Goal: Task Accomplishment & Management: Use online tool/utility

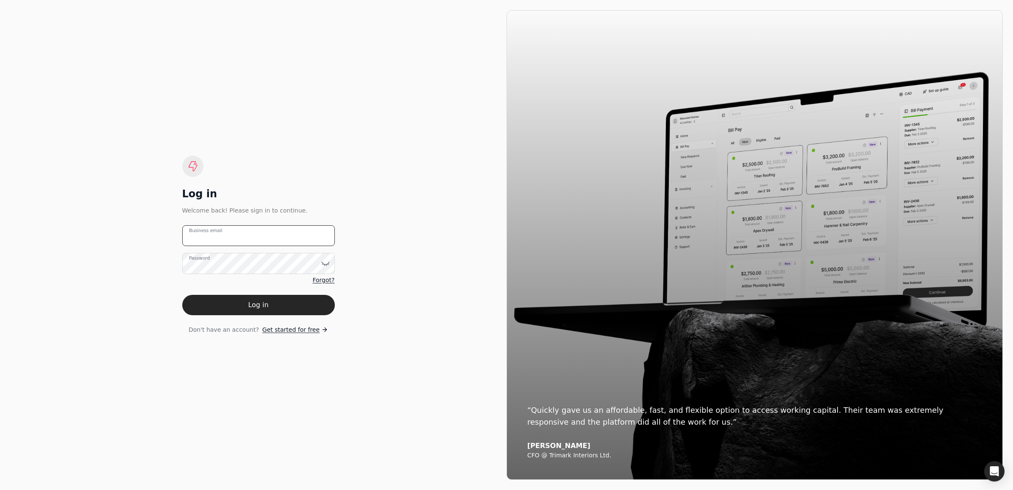
click at [238, 242] on email "Business email" at bounding box center [258, 235] width 153 height 21
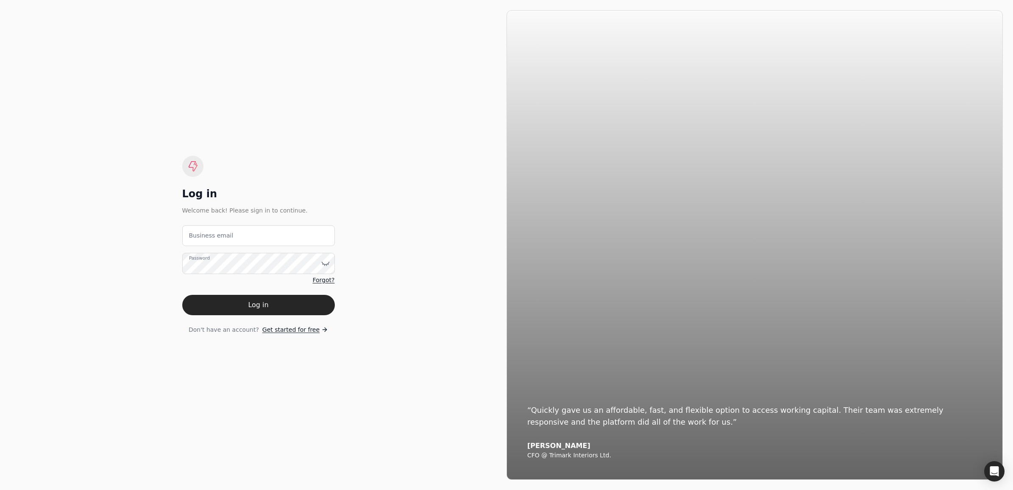
type email "[EMAIL_ADDRESS][DOMAIN_NAME]"
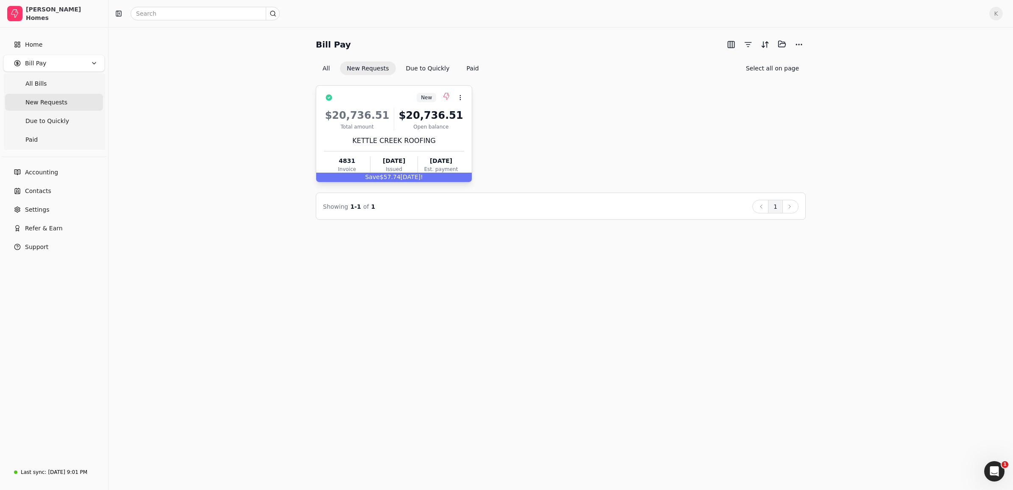
click at [401, 128] on div "Open balance" at bounding box center [431, 127] width 67 height 8
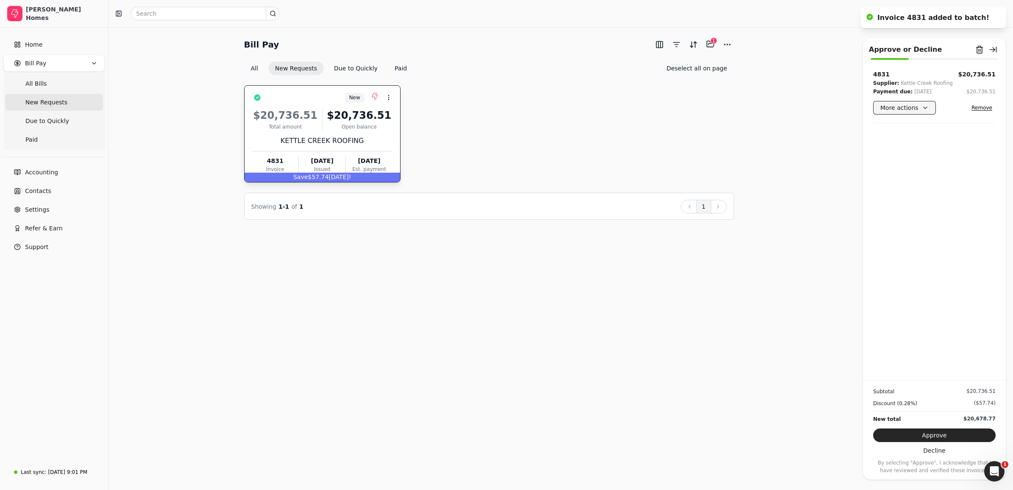
click at [915, 107] on button "More actions" at bounding box center [904, 108] width 63 height 14
click at [966, 145] on div "4831 $20,736.51 Supplier: Kettle Creek Roofing Payment due: [DATE] $20,736.51 M…" at bounding box center [934, 225] width 143 height 310
click at [928, 109] on button "More actions" at bounding box center [904, 108] width 63 height 14
click at [973, 137] on div "4831 $20,736.51 Supplier: Kettle Creek Roofing Payment due: [DATE] $20,736.51 M…" at bounding box center [934, 225] width 143 height 310
click at [920, 107] on button "More actions" at bounding box center [904, 108] width 63 height 14
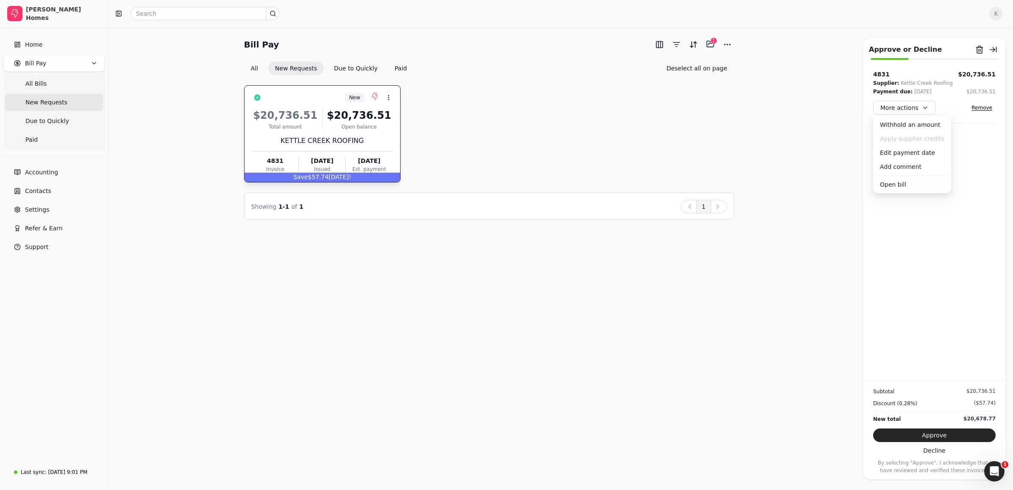
click at [768, 114] on div "Bill Pay Selected items: 1 1 All New Requests Due to Quickly Paid Deselect all …" at bounding box center [561, 128] width 884 height 182
click at [931, 87] on div "Payment due: [DATE] $20,736.51" at bounding box center [934, 91] width 122 height 8
click at [935, 431] on button "Approve" at bounding box center [934, 435] width 122 height 14
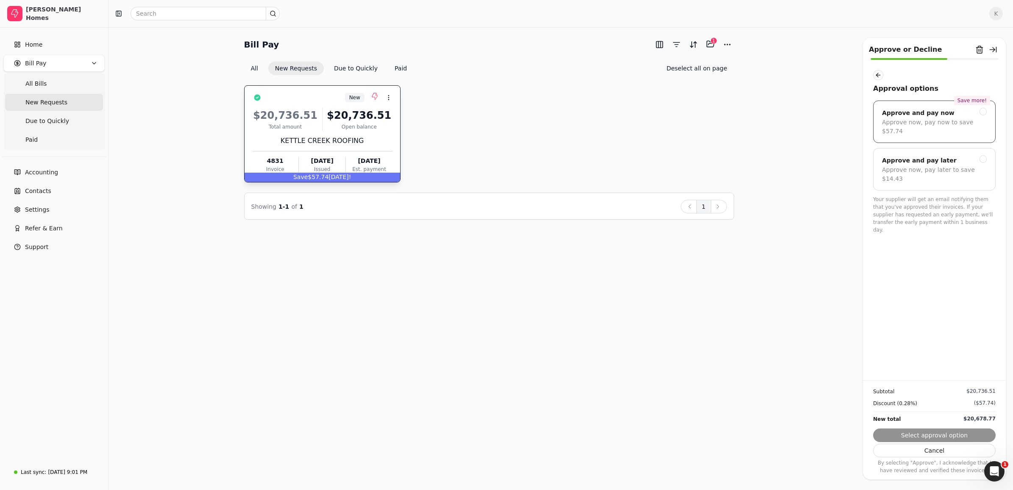
click at [983, 112] on div at bounding box center [983, 112] width 8 height 8
click at [937, 437] on button "Next" at bounding box center [934, 435] width 122 height 14
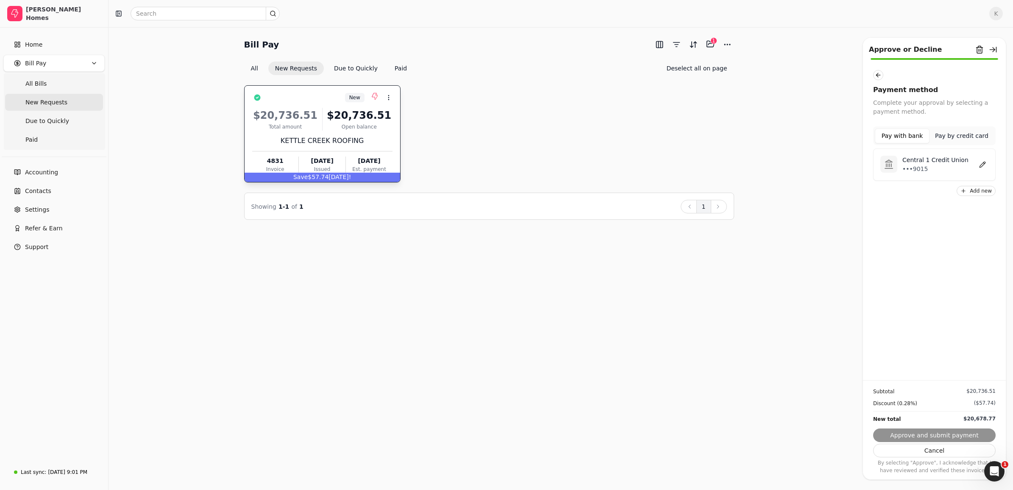
click at [900, 132] on button "Pay with bank" at bounding box center [902, 135] width 55 height 15
click at [912, 157] on p "Central 1 Credit Union" at bounding box center [935, 160] width 66 height 9
click at [933, 433] on button "Approve and submit payment" at bounding box center [934, 435] width 122 height 14
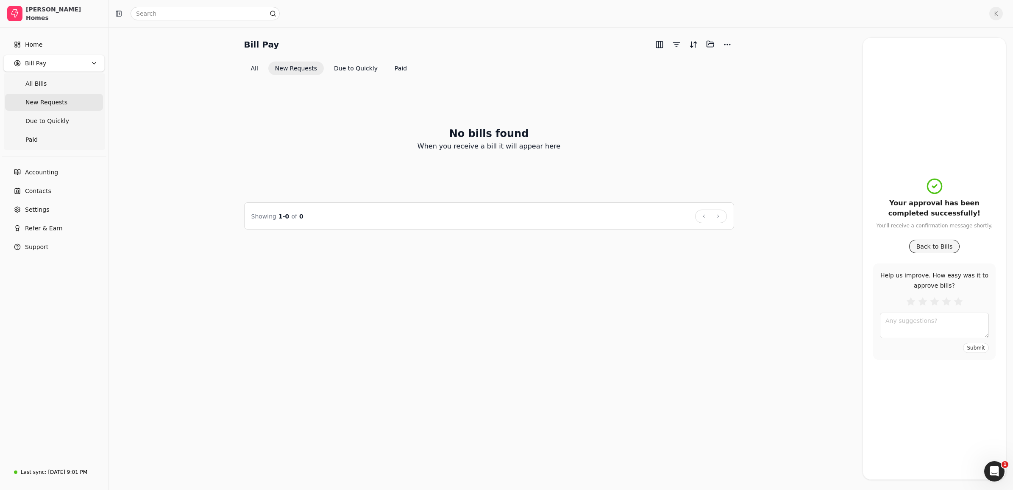
click at [926, 242] on button "Back to Bills" at bounding box center [934, 246] width 51 height 14
